Goal: Transaction & Acquisition: Purchase product/service

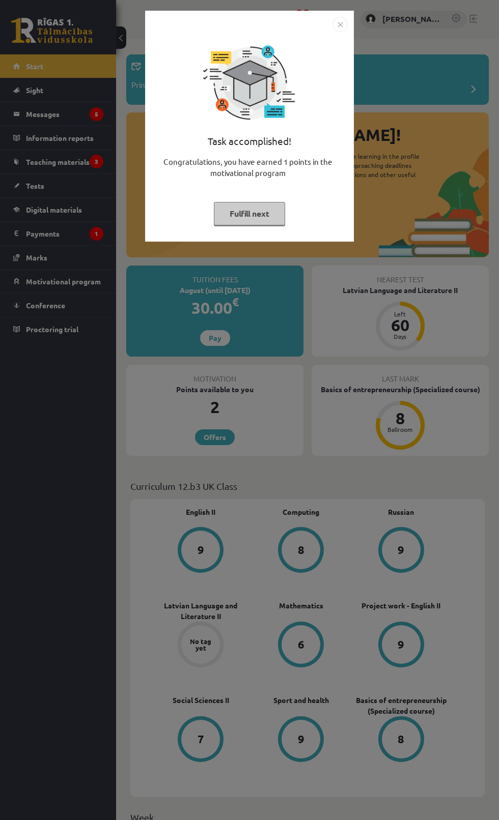
click at [347, 27] on img "Close" at bounding box center [339, 24] width 15 height 15
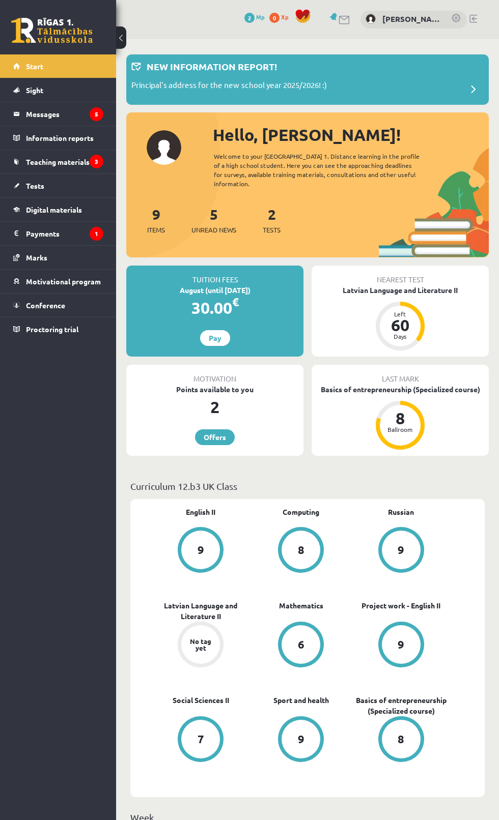
click at [243, 285] on div "August (until 30.08.25)" at bounding box center [214, 290] width 177 height 11
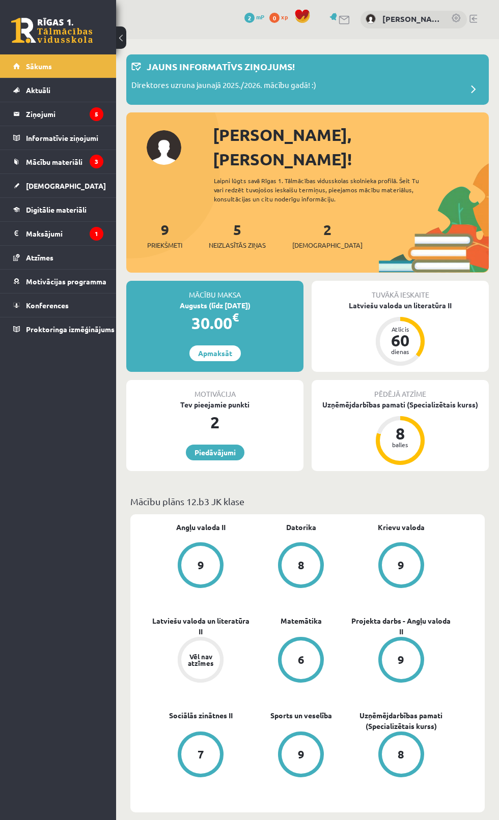
click at [216, 281] on div "Mācību maksa" at bounding box center [214, 290] width 177 height 19
click at [235, 300] on div "Augusts (līdz 30.08.25)" at bounding box center [214, 305] width 177 height 11
click at [61, 235] on font "Maksājumi" at bounding box center [44, 233] width 37 height 9
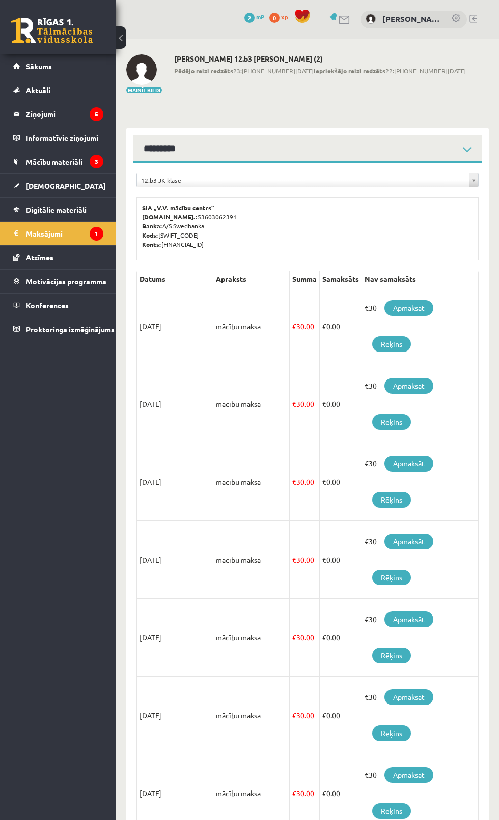
click at [422, 308] on link "Apmaksāt" at bounding box center [408, 308] width 49 height 16
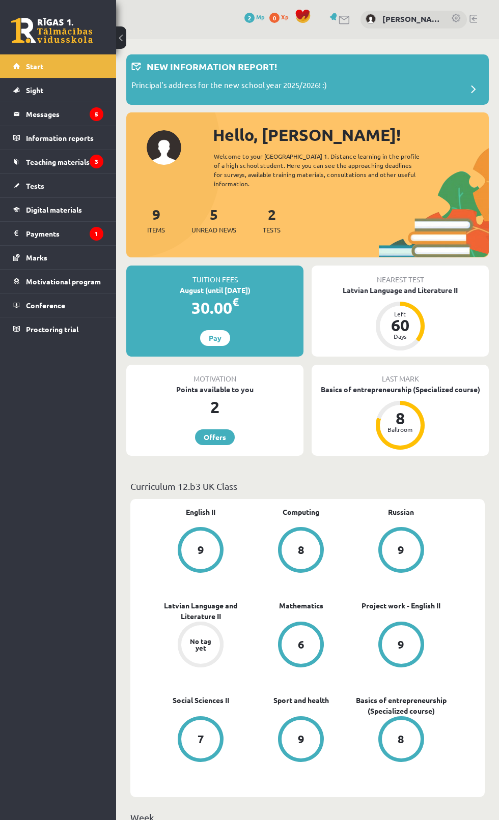
click at [423, 285] on div "Latvian Language and Literature II" at bounding box center [399, 290] width 177 height 11
